Goal: Obtain resource: Obtain resource

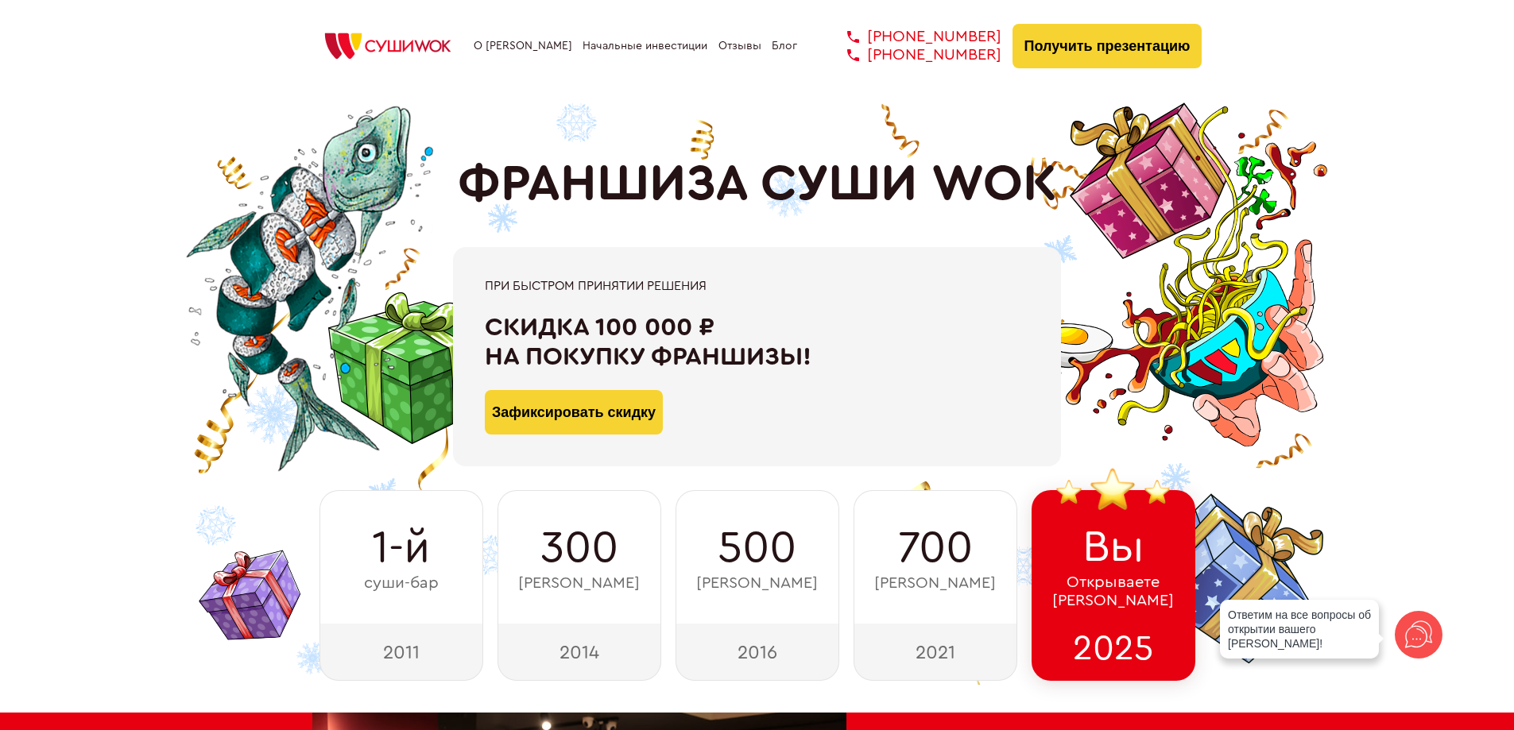
click at [524, 41] on link "О [PERSON_NAME]" at bounding box center [523, 46] width 99 height 13
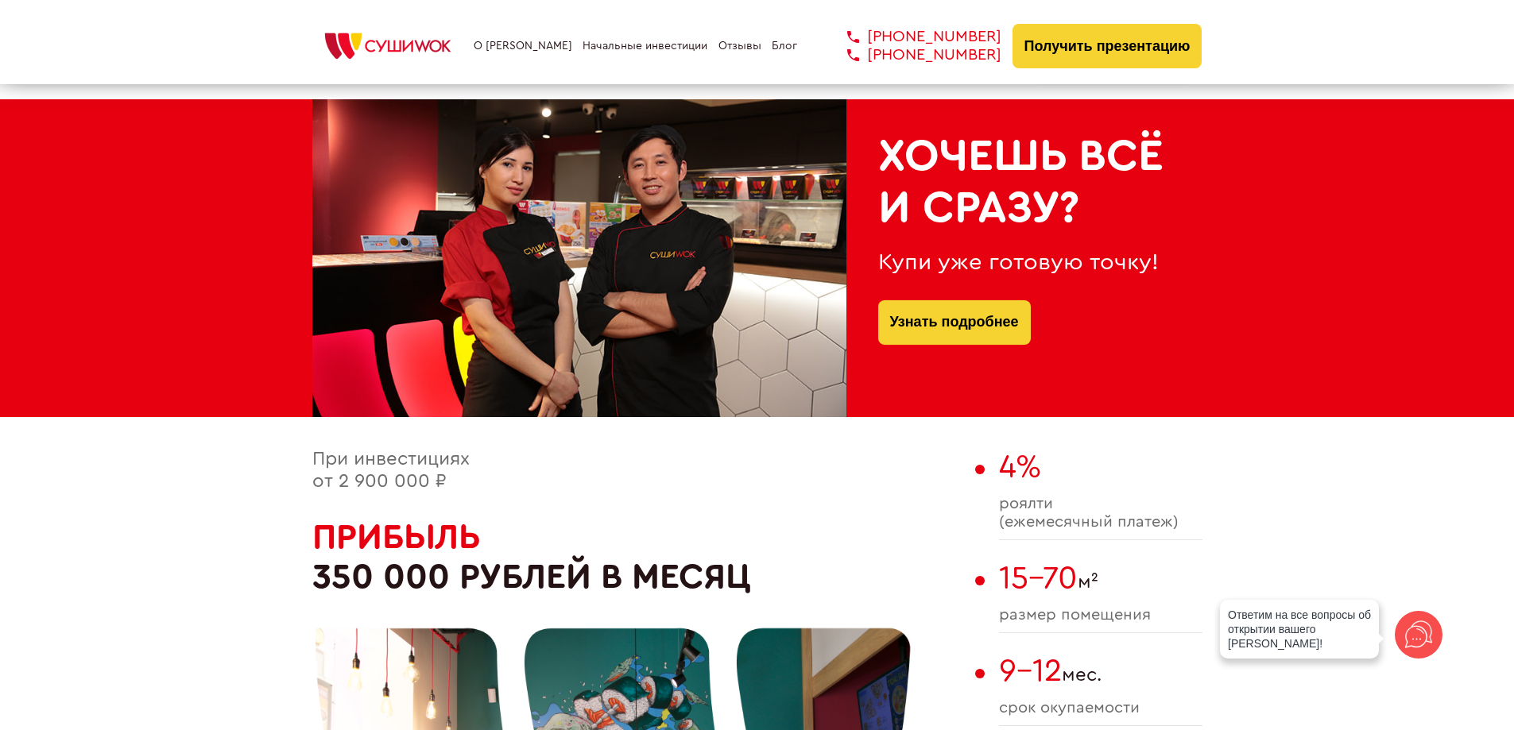
scroll to position [347, 0]
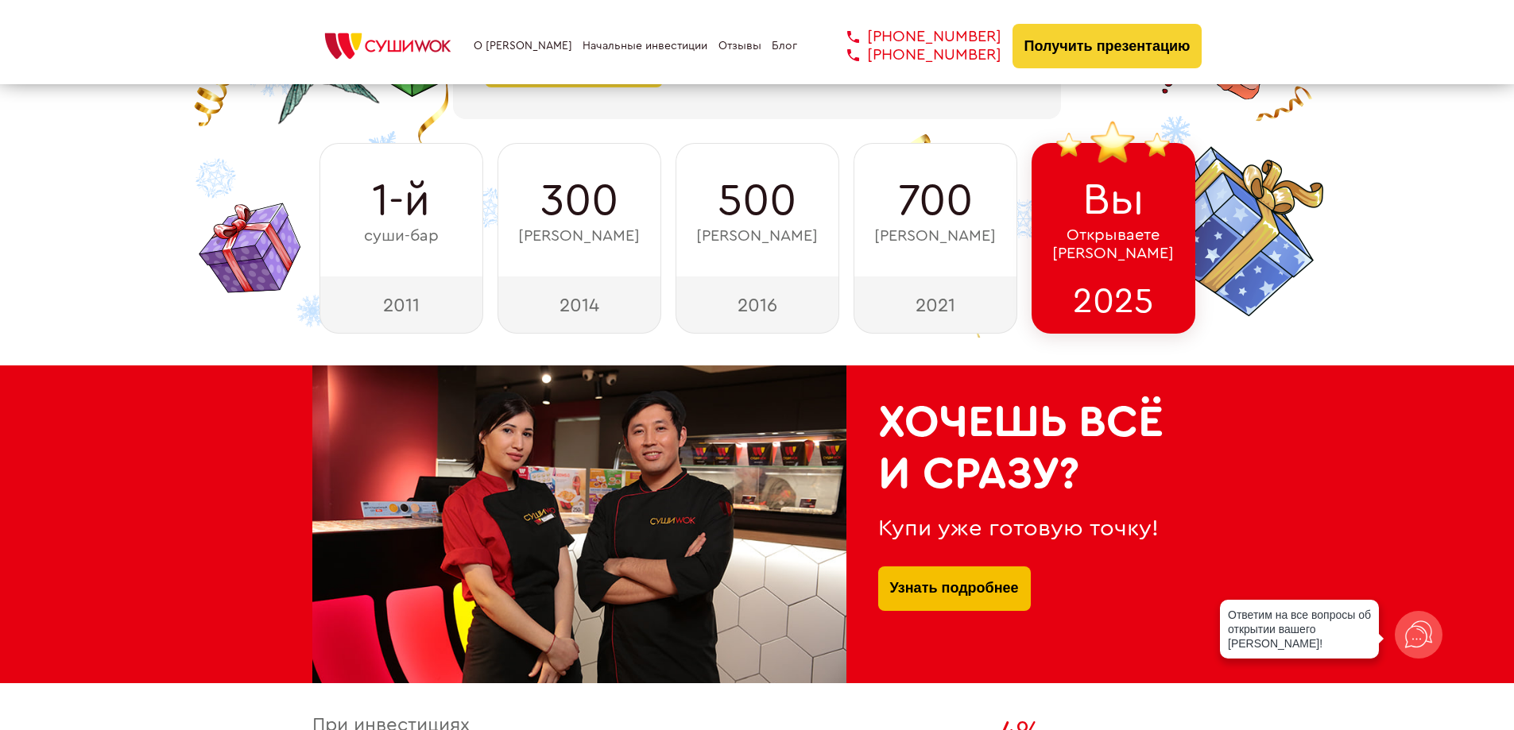
click at [951, 605] on link "Узнать подробнее" at bounding box center [954, 589] width 129 height 45
